Goal: Navigation & Orientation: Find specific page/section

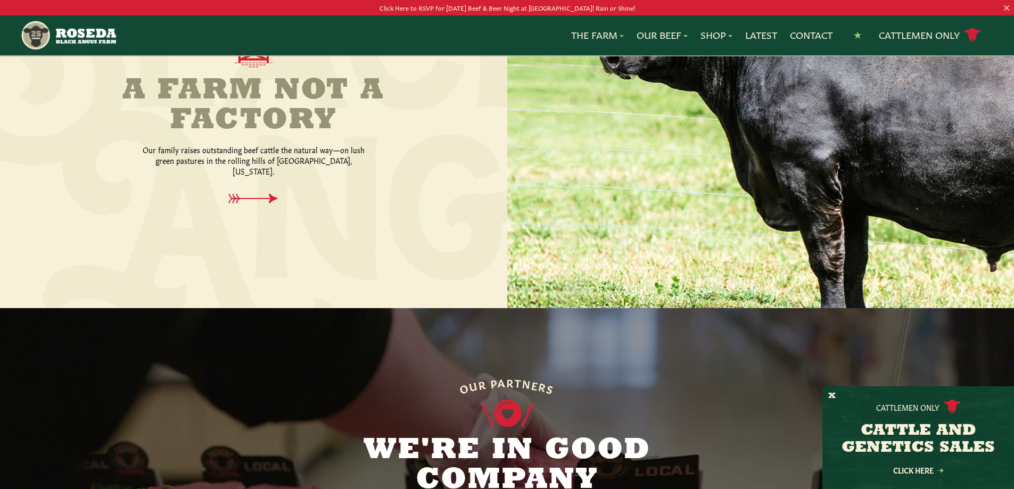
scroll to position [532, 0]
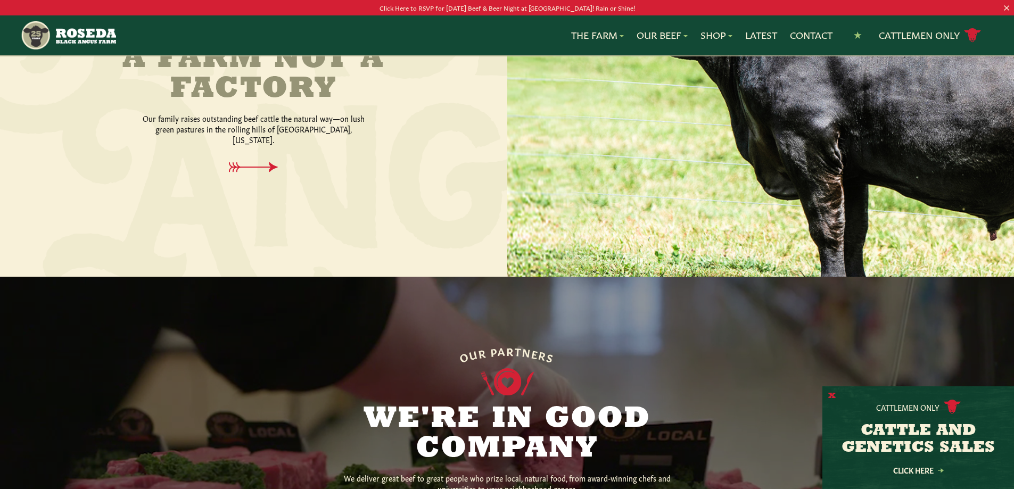
click at [829, 391] on button "X" at bounding box center [831, 396] width 7 height 11
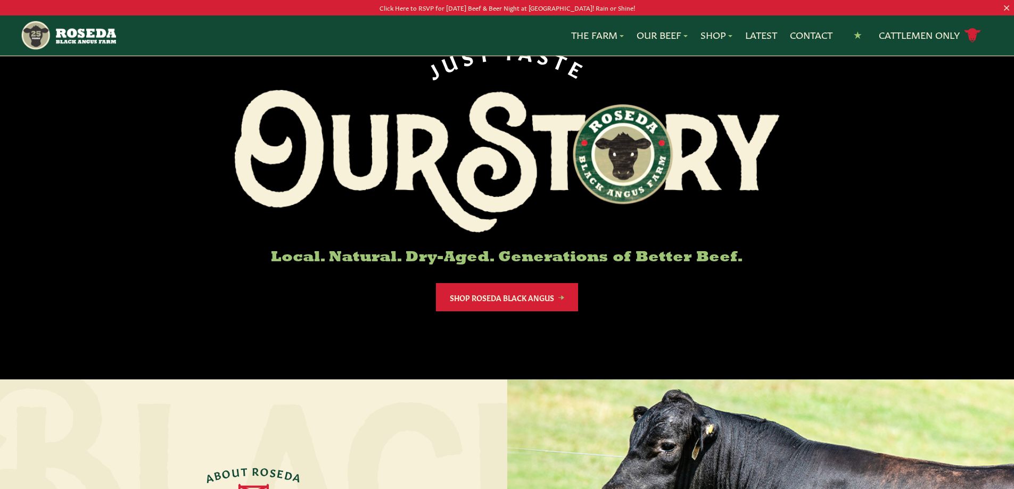
scroll to position [0, 0]
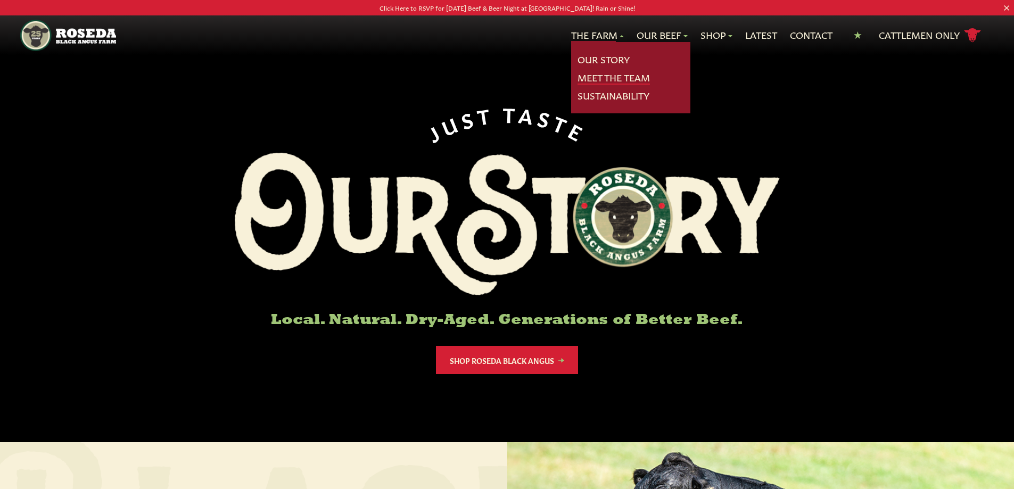
click at [609, 77] on link "Meet The Team" at bounding box center [614, 78] width 72 height 14
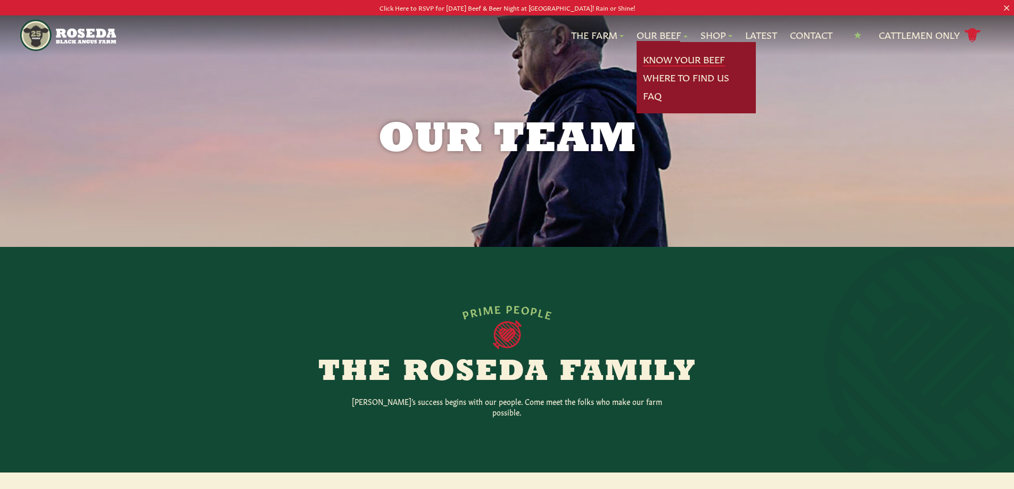
click at [670, 62] on link "Know Your Beef" at bounding box center [684, 60] width 82 height 14
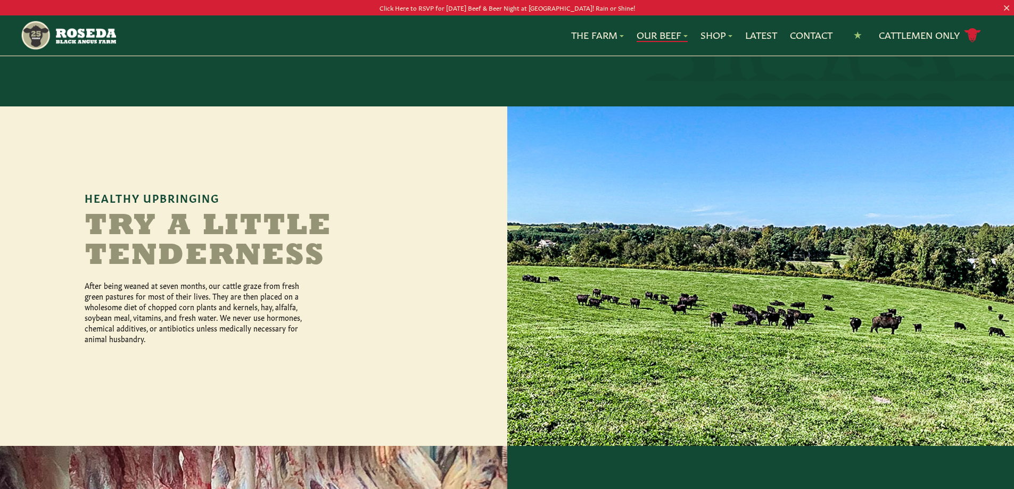
scroll to position [87, 0]
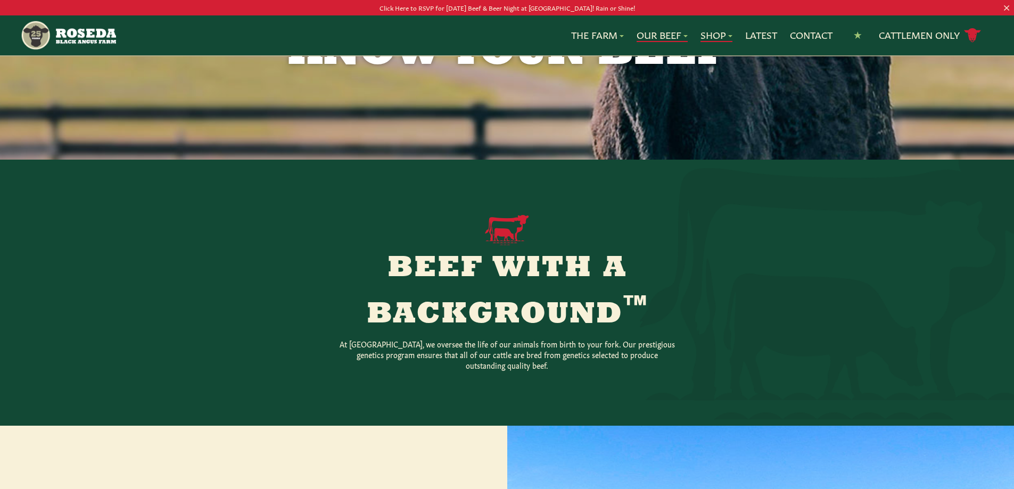
click at [713, 34] on link "Shop" at bounding box center [717, 35] width 32 height 14
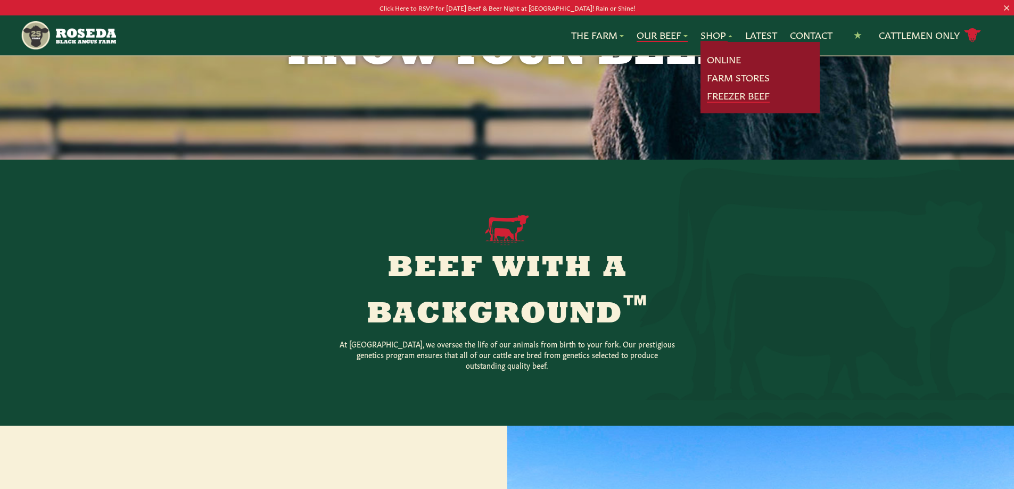
click at [715, 98] on link "Freezer Beef" at bounding box center [738, 96] width 63 height 14
